Goal: Information Seeking & Learning: Learn about a topic

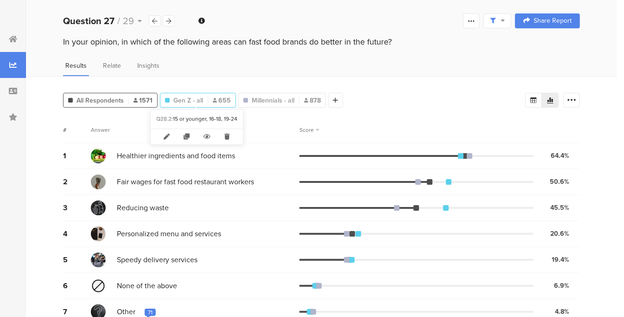
click at [189, 97] on span "Gen Z - all" at bounding box center [188, 101] width 30 height 10
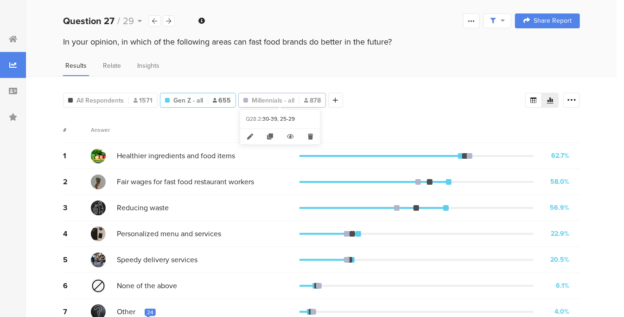
click at [270, 98] on span "Millennials - all" at bounding box center [273, 101] width 43 height 10
type input "Millennials - all"
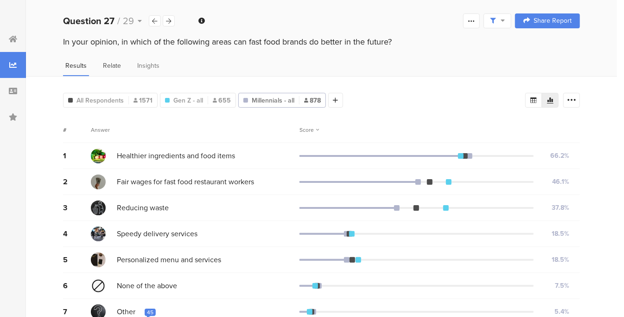
click at [112, 66] on span "Relate" at bounding box center [112, 66] width 18 height 10
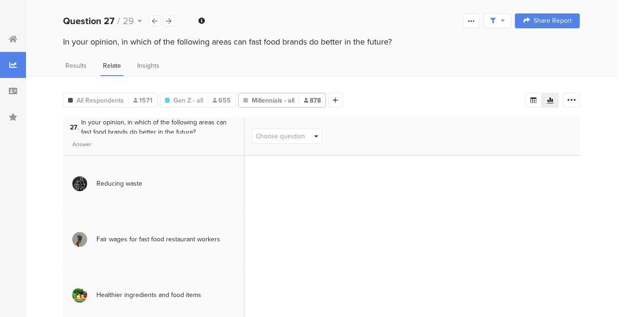
click at [175, 120] on span "In your opinion, in which of the following areas can fast food brands do better…" at bounding box center [159, 126] width 156 height 19
click at [88, 102] on span "All Respondents" at bounding box center [100, 101] width 47 height 10
click at [318, 134] on icon at bounding box center [316, 136] width 4 height 6
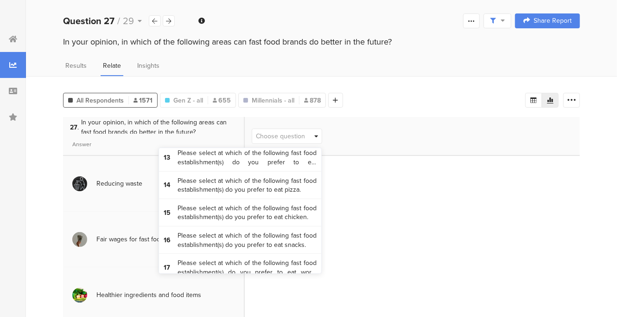
scroll to position [342, 0]
click at [268, 164] on span "Please select at which of the following fast food establishment(s) do you prefe…" at bounding box center [247, 159] width 139 height 18
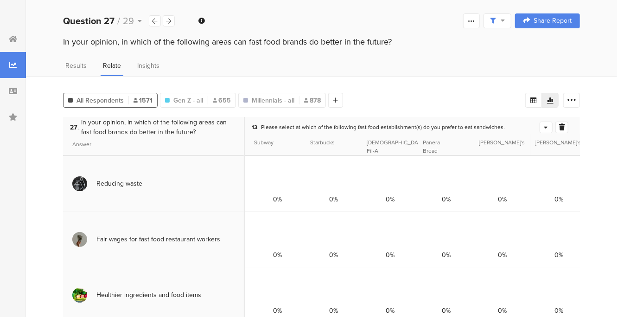
click at [544, 125] on icon at bounding box center [546, 127] width 4 height 6
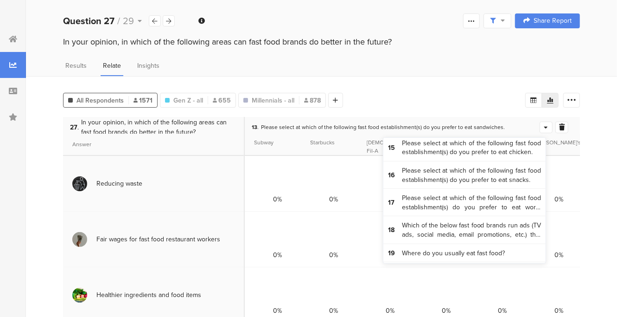
scroll to position [401, 0]
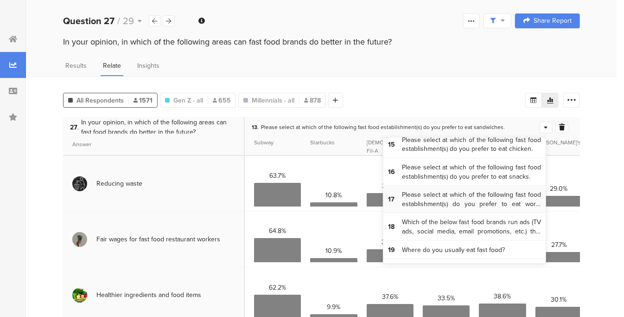
click at [454, 199] on span "Please select at which of the following fast food establishment(s) do you prefe…" at bounding box center [471, 199] width 139 height 18
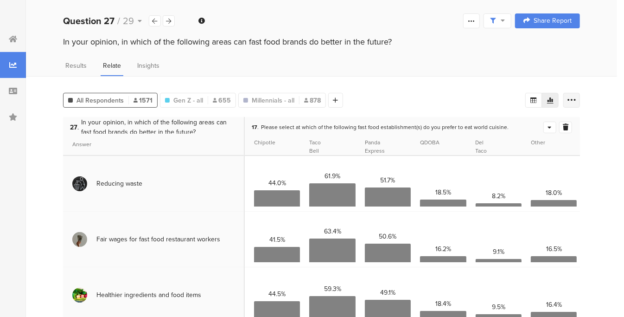
click at [576, 100] on icon at bounding box center [571, 100] width 9 height 9
click at [500, 98] on div "All Respondents 1571 Gen Z - all 655 Millennials - all 878 Add Segment" at bounding box center [294, 98] width 462 height 19
click at [548, 125] on icon at bounding box center [550, 127] width 4 height 6
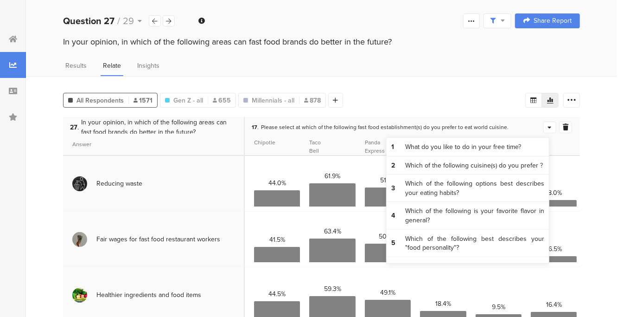
click at [594, 128] on div "All Respondents 1571 Gen Z - all 655 Millennials - all 878 Add Segment 27 . In …" at bounding box center [321, 323] width 591 height 495
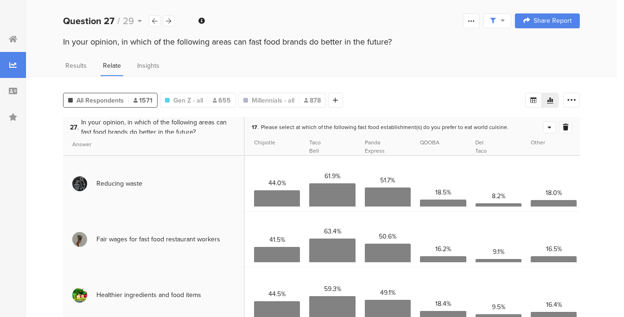
click at [294, 196] on div at bounding box center [277, 198] width 46 height 16
click at [185, 97] on span "Gen Z - all" at bounding box center [188, 101] width 30 height 10
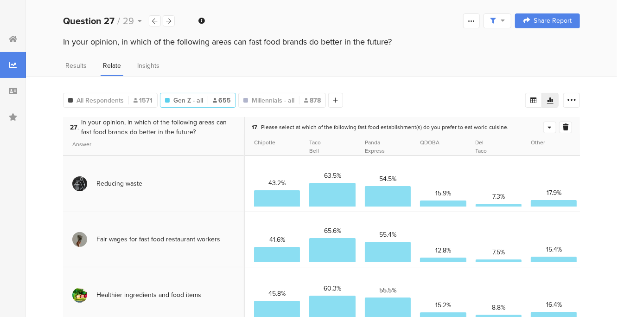
scroll to position [4, 0]
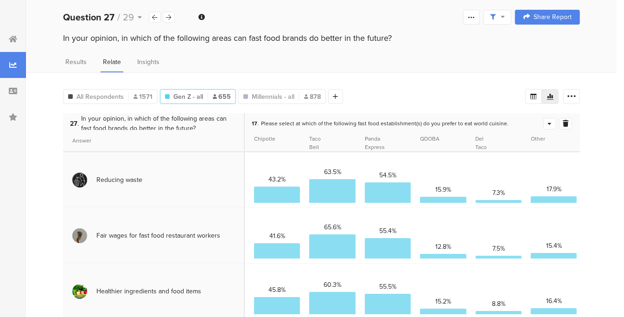
click at [548, 121] on icon at bounding box center [550, 124] width 4 height 6
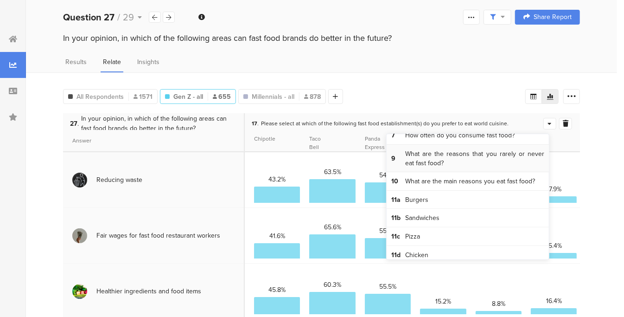
scroll to position [151, 0]
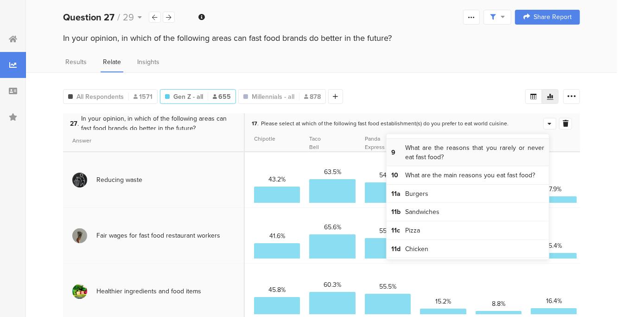
click at [442, 153] on span "What are the reasons that you rarely or never eat fast food?" at bounding box center [474, 152] width 139 height 18
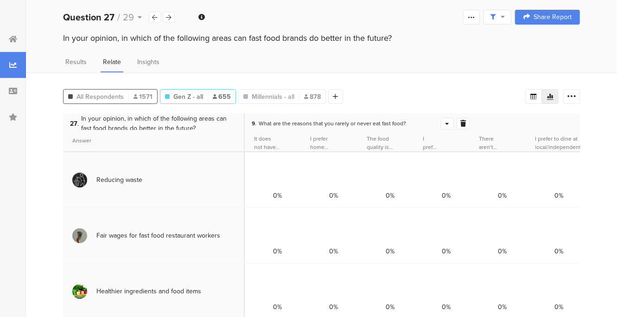
click at [99, 96] on span "All Respondents" at bounding box center [100, 97] width 47 height 10
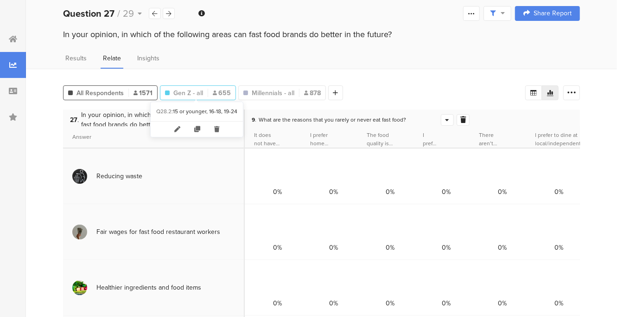
click at [190, 90] on span "Gen Z - all" at bounding box center [188, 93] width 30 height 10
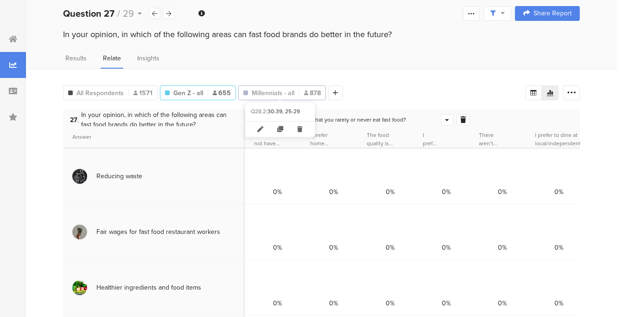
click at [267, 90] on span "Millennials - all" at bounding box center [273, 93] width 43 height 10
type input "Millennials - all"
click at [97, 94] on span "All Respondents" at bounding box center [100, 93] width 47 height 10
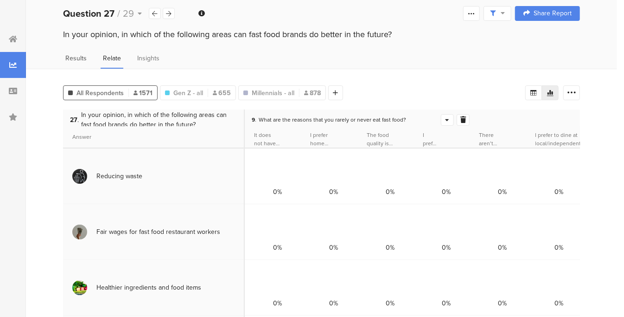
click at [74, 57] on span "Results" at bounding box center [75, 58] width 21 height 10
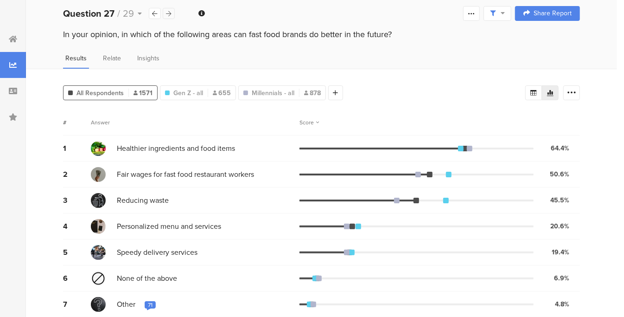
click at [168, 14] on icon at bounding box center [168, 14] width 5 height 6
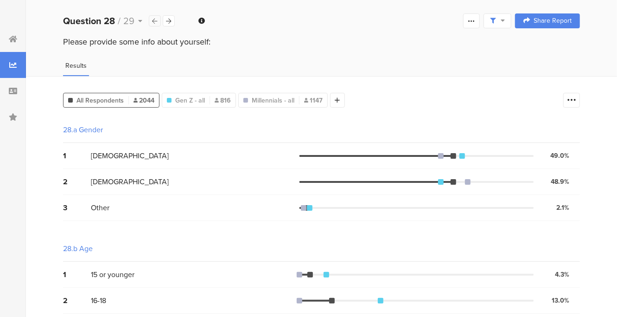
click at [149, 21] on div at bounding box center [155, 20] width 12 height 11
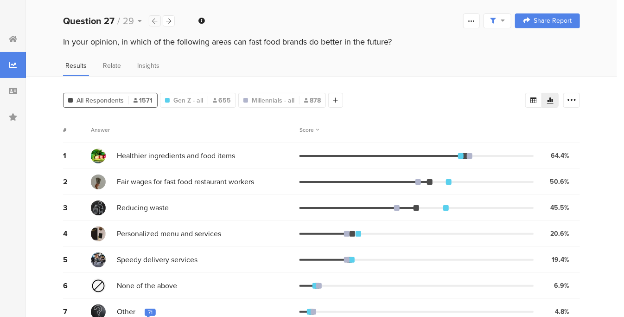
click at [149, 21] on div at bounding box center [155, 20] width 12 height 11
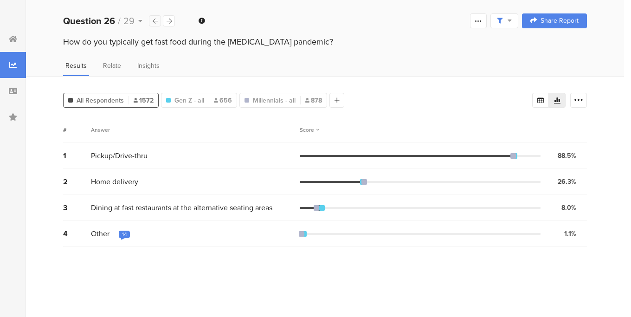
click at [149, 21] on div at bounding box center [155, 20] width 12 height 11
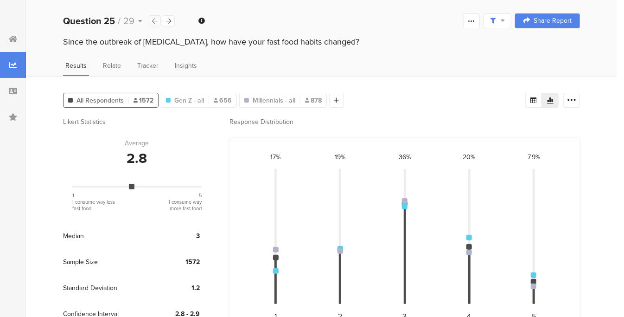
click at [149, 21] on div at bounding box center [155, 20] width 12 height 11
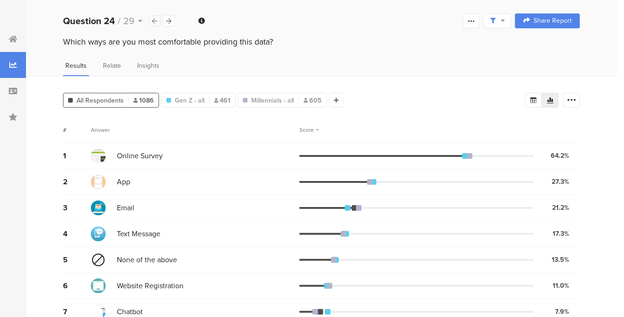
click at [149, 21] on div at bounding box center [155, 20] width 12 height 11
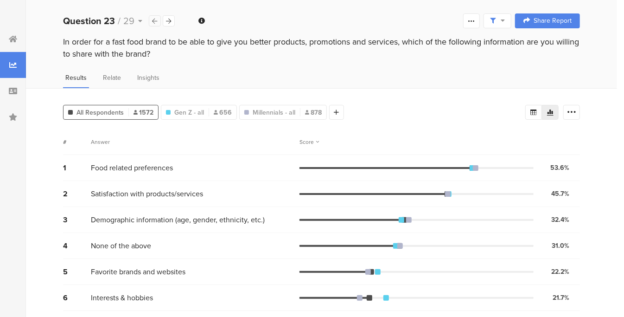
click at [149, 21] on div at bounding box center [155, 20] width 12 height 11
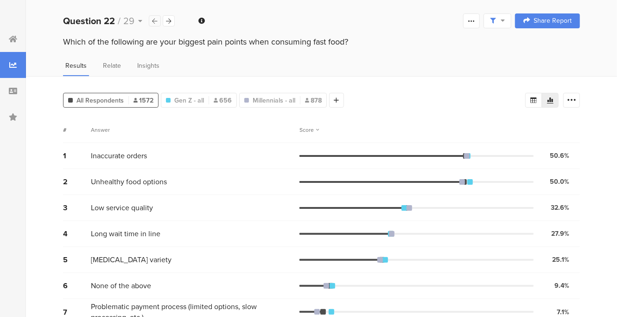
click at [149, 21] on div at bounding box center [155, 20] width 12 height 11
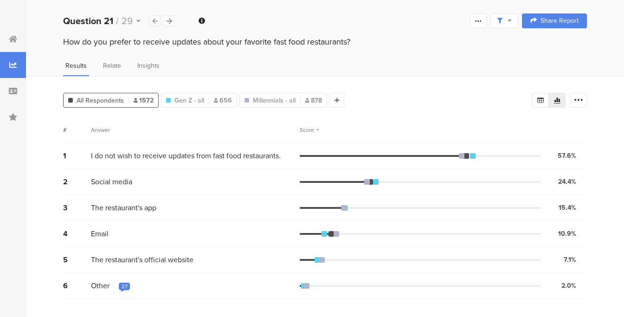
click at [149, 21] on div at bounding box center [155, 20] width 12 height 11
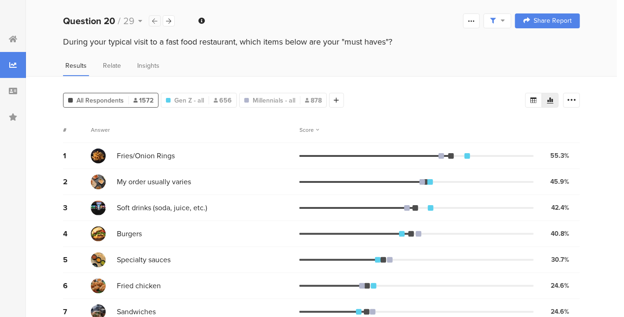
click at [149, 21] on div at bounding box center [155, 20] width 12 height 11
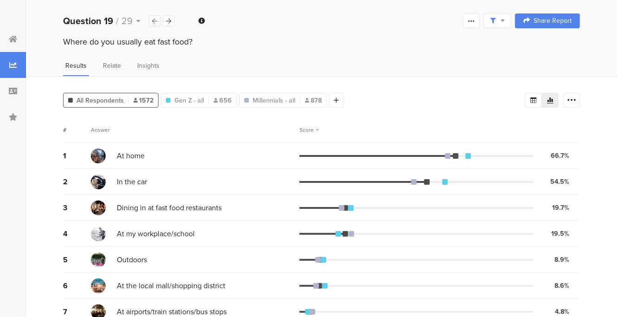
click at [149, 21] on div at bounding box center [155, 20] width 12 height 11
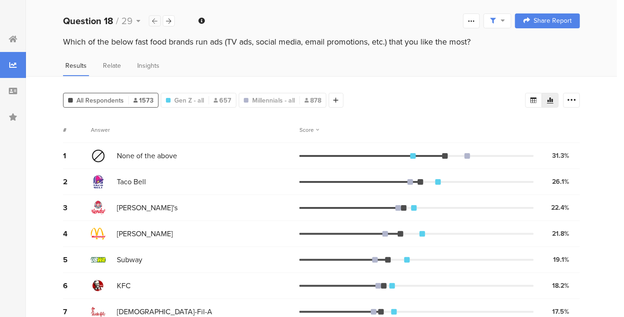
click at [149, 21] on div at bounding box center [155, 20] width 12 height 11
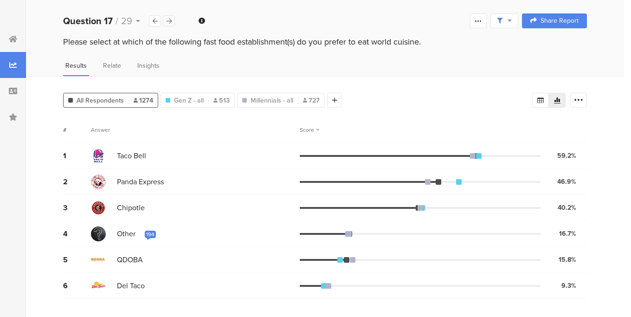
click at [164, 20] on div at bounding box center [169, 20] width 12 height 11
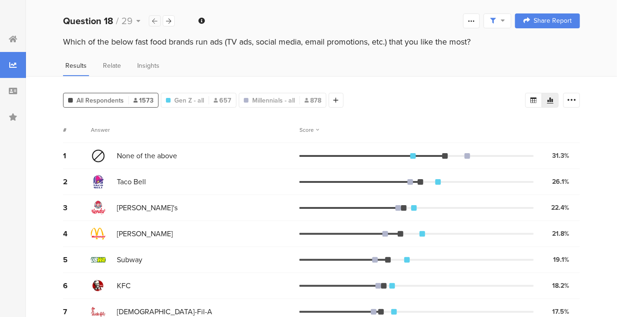
click at [153, 19] on icon at bounding box center [155, 21] width 5 height 6
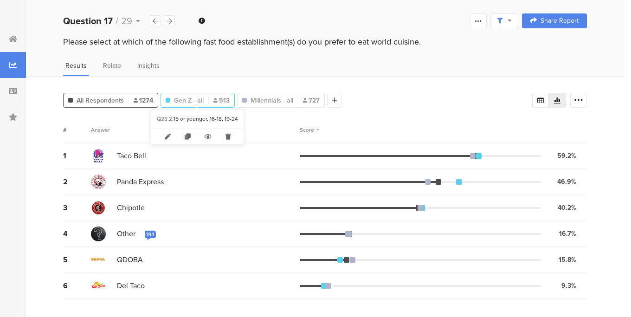
click at [188, 100] on span "Gen Z - all" at bounding box center [189, 101] width 30 height 10
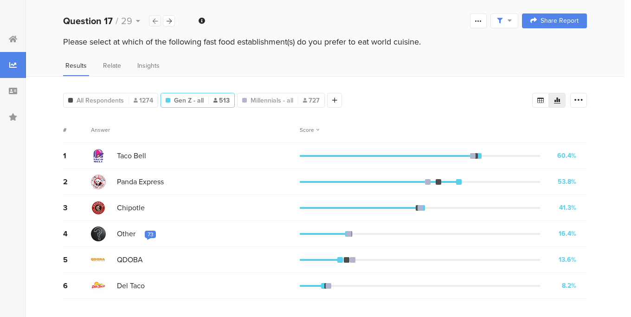
click at [155, 22] on icon at bounding box center [155, 21] width 5 height 6
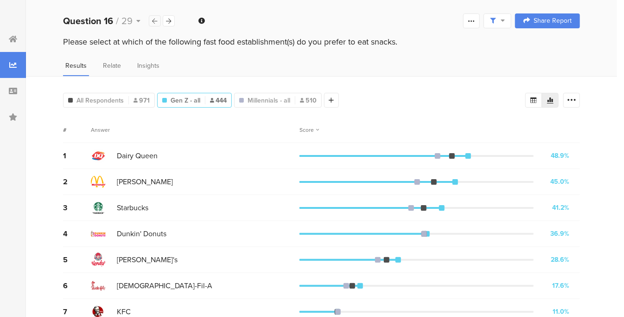
click at [155, 22] on icon at bounding box center [155, 21] width 5 height 6
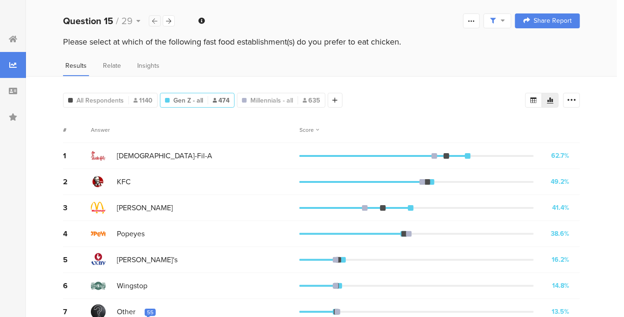
click at [155, 22] on icon at bounding box center [155, 21] width 5 height 6
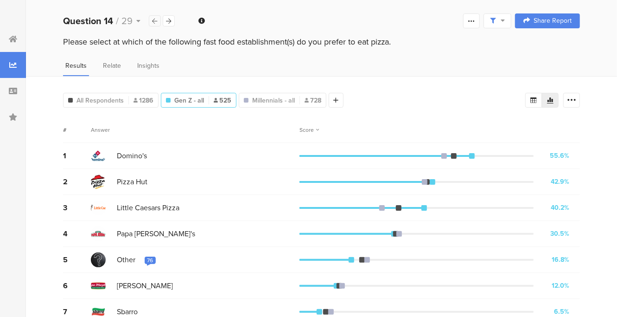
click at [155, 22] on icon at bounding box center [155, 21] width 5 height 6
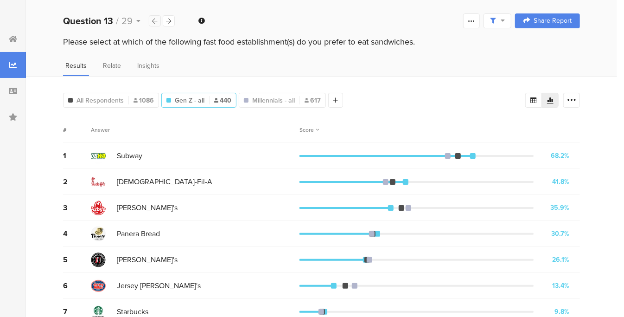
click at [155, 22] on icon at bounding box center [155, 21] width 5 height 6
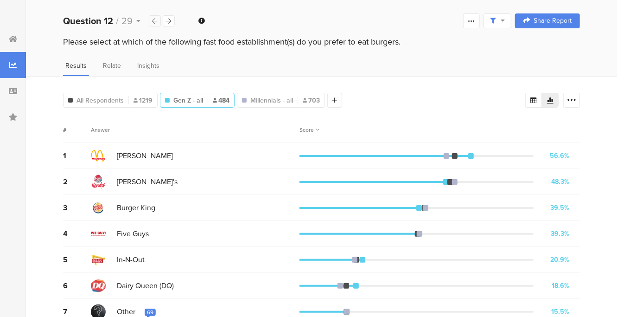
click at [155, 22] on icon at bounding box center [155, 21] width 5 height 6
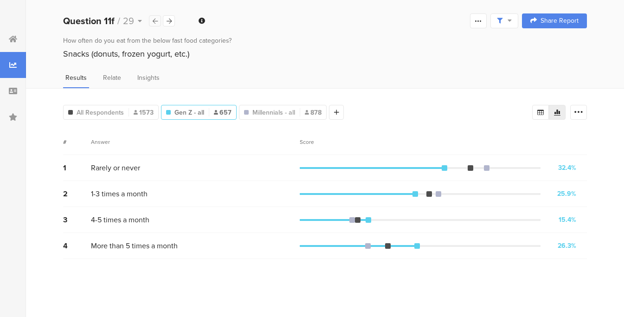
click at [155, 22] on icon at bounding box center [155, 21] width 5 height 6
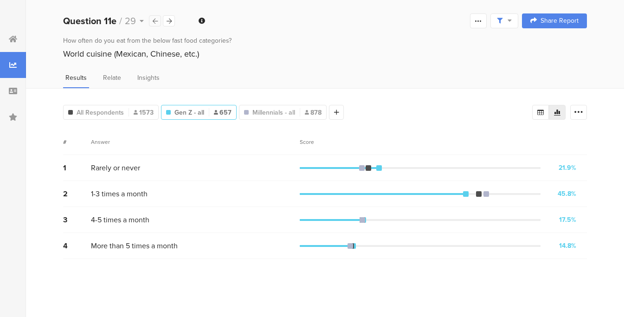
click at [155, 22] on icon at bounding box center [155, 21] width 5 height 6
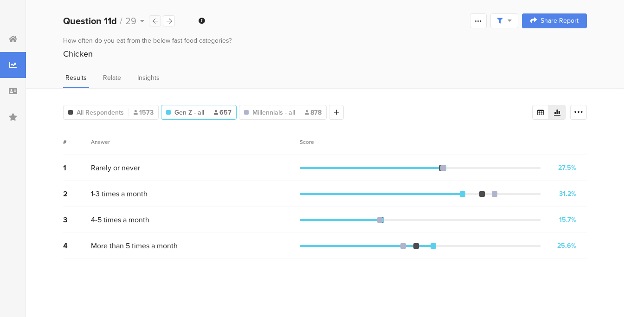
click at [155, 22] on icon at bounding box center [155, 21] width 5 height 6
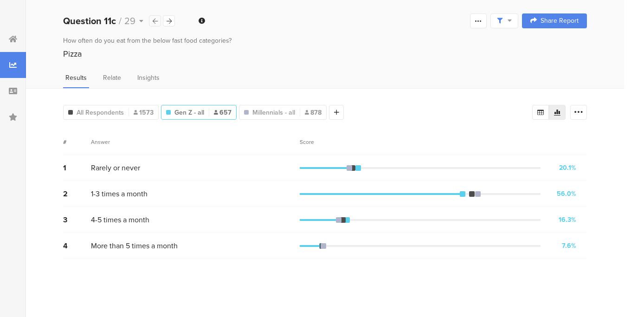
click at [155, 22] on icon at bounding box center [155, 21] width 5 height 6
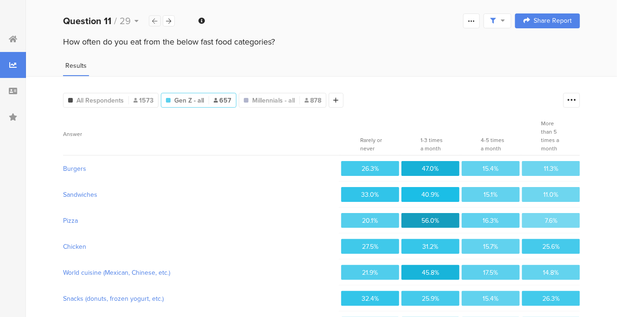
click at [155, 22] on icon at bounding box center [155, 21] width 5 height 6
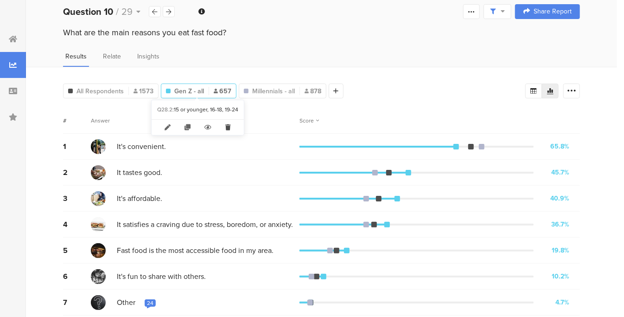
scroll to position [13, 0]
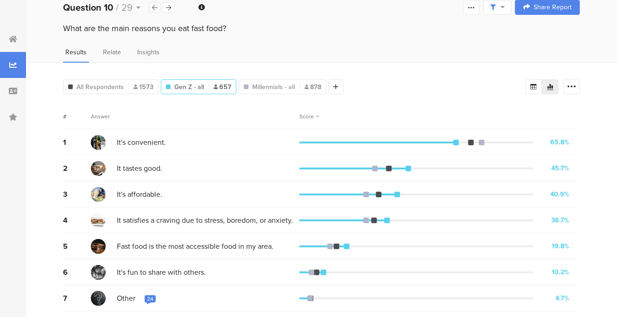
click at [154, 6] on icon at bounding box center [155, 8] width 5 height 6
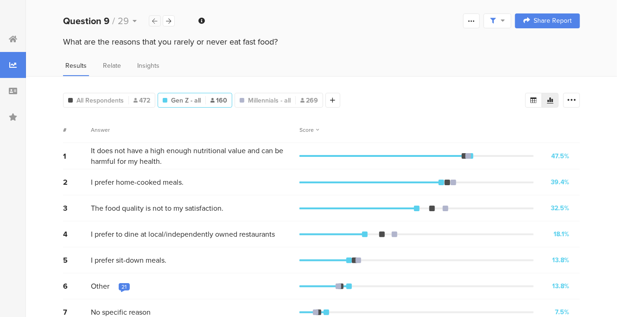
click at [154, 6] on div "Welcome page 1 What do you like to do in your free time? 2 Which of the followi…" at bounding box center [321, 21] width 591 height 30
click at [153, 23] on icon at bounding box center [155, 21] width 5 height 6
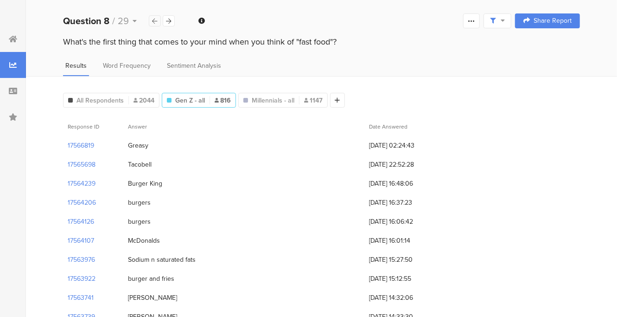
click at [153, 23] on icon at bounding box center [155, 21] width 5 height 6
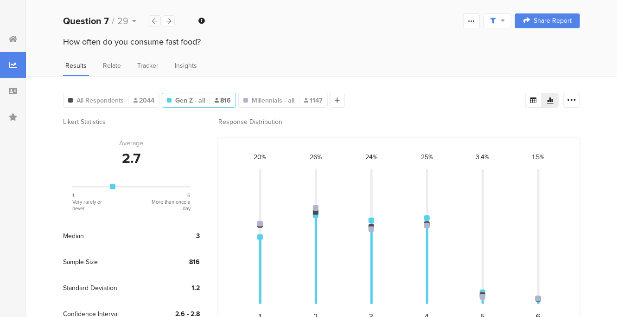
click at [153, 23] on icon at bounding box center [155, 21] width 5 height 6
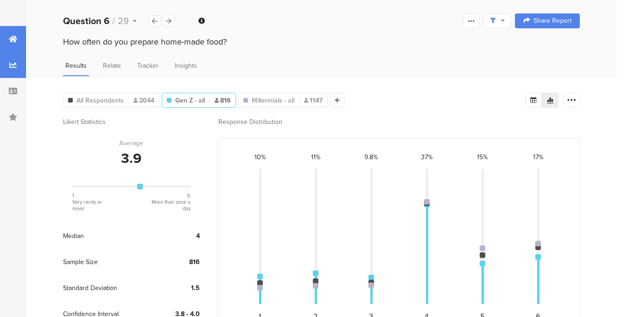
click at [18, 37] on div at bounding box center [13, 39] width 26 height 26
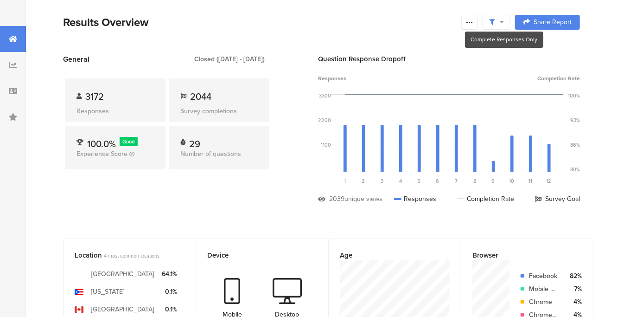
click at [504, 21] on icon at bounding box center [502, 22] width 4 height 6
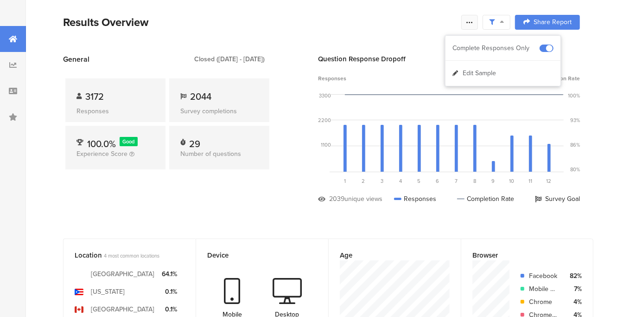
click at [473, 23] on icon at bounding box center [469, 22] width 7 height 7
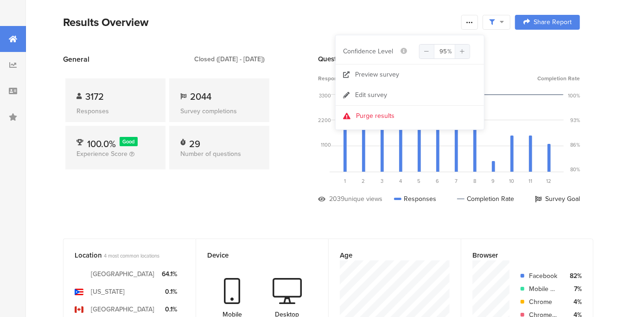
click at [424, 15] on div "Results Overview" at bounding box center [260, 22] width 394 height 17
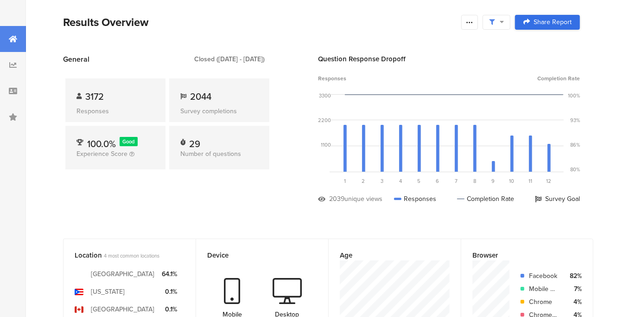
click at [563, 26] on span "Share Report" at bounding box center [553, 22] width 38 height 6
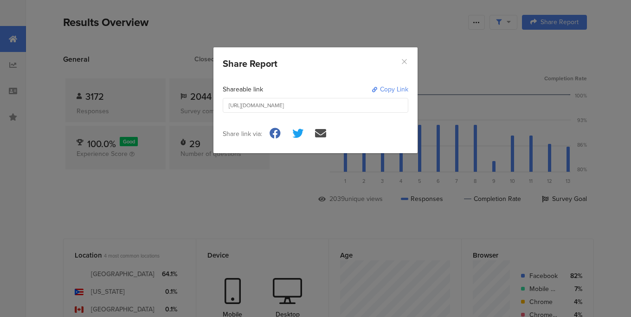
click at [405, 61] on icon "Close" at bounding box center [404, 62] width 8 height 8
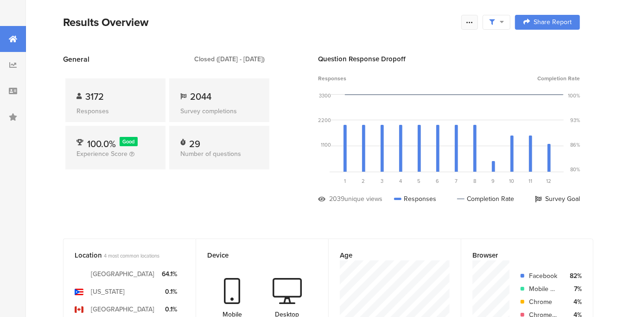
click at [473, 23] on icon at bounding box center [469, 22] width 7 height 7
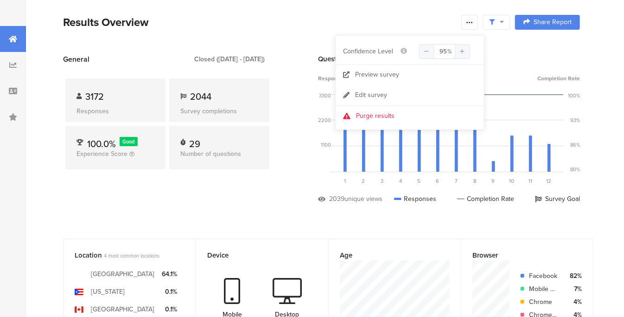
click at [378, 23] on div "Results Overview" at bounding box center [260, 22] width 394 height 17
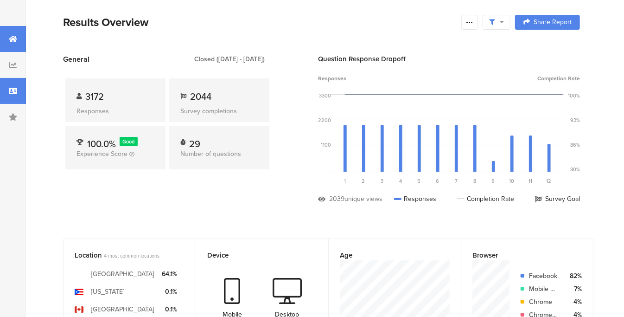
click at [16, 93] on icon at bounding box center [13, 90] width 8 height 7
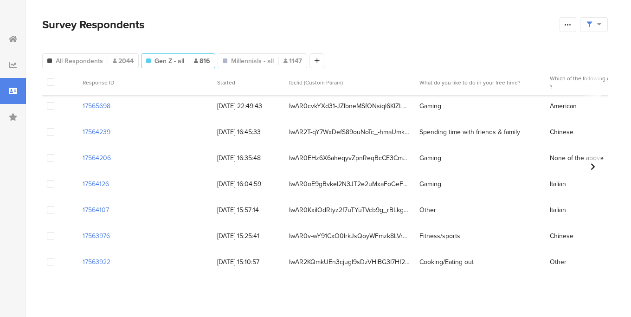
scroll to position [0, 1]
